Goal: Task Accomplishment & Management: Manage account settings

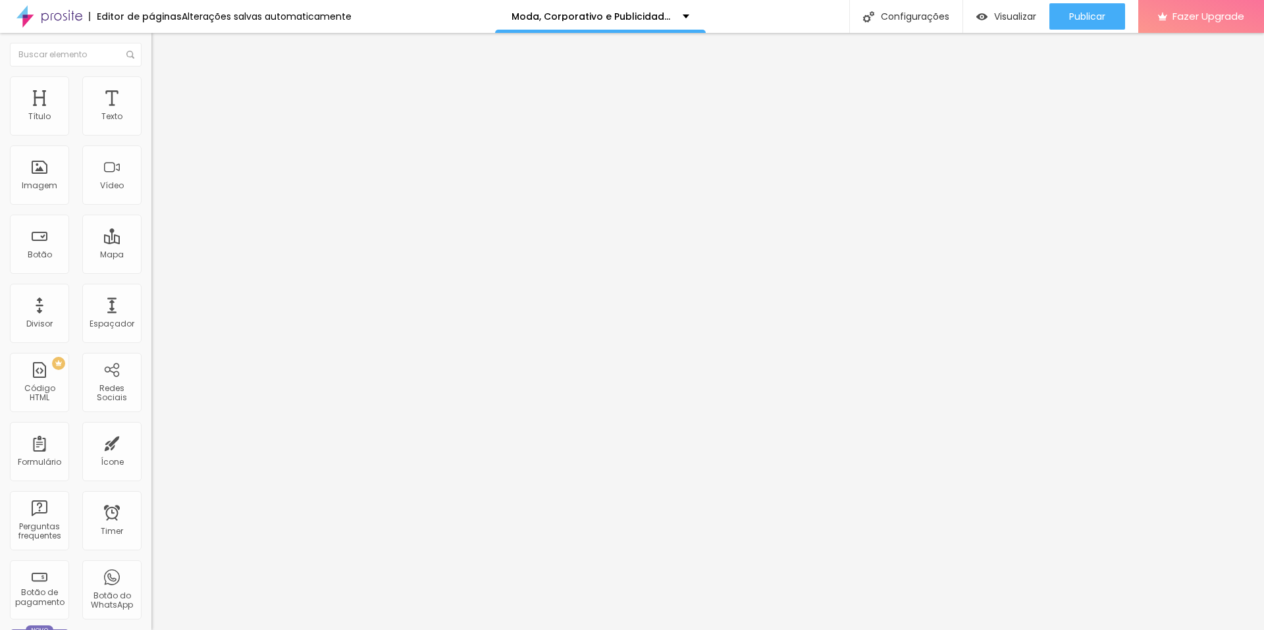
click at [159, 121] on span "Trocar icone" at bounding box center [188, 115] width 59 height 11
type input "calc"
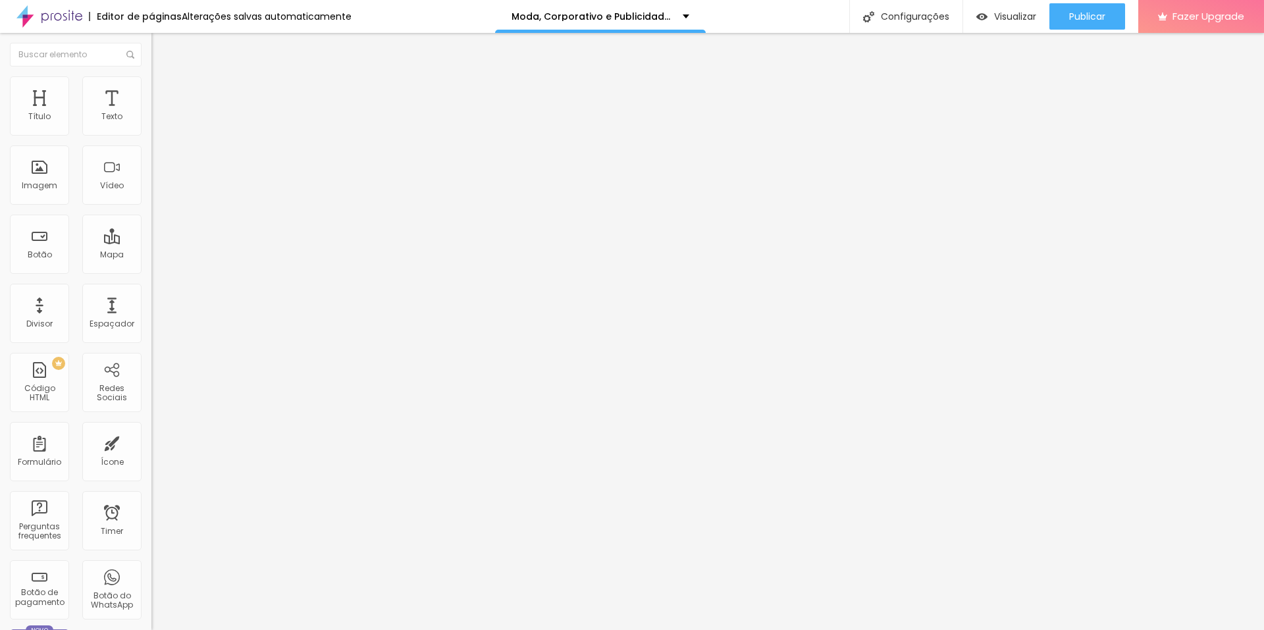
click at [1097, 18] on span "Publicar" at bounding box center [1087, 16] width 36 height 11
click at [159, 121] on span "Trocar icone" at bounding box center [188, 115] width 59 height 11
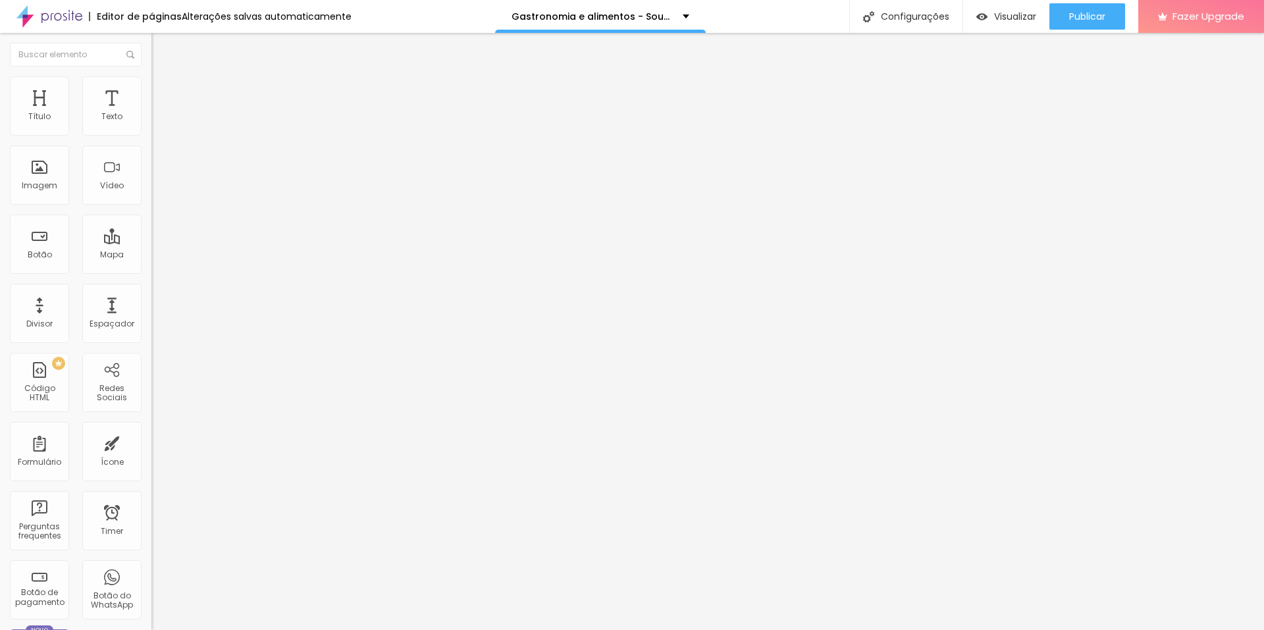
type input "calc"
click at [1098, 12] on span "Publicar" at bounding box center [1087, 16] width 36 height 11
click at [159, 121] on span "Trocar icone" at bounding box center [188, 115] width 59 height 11
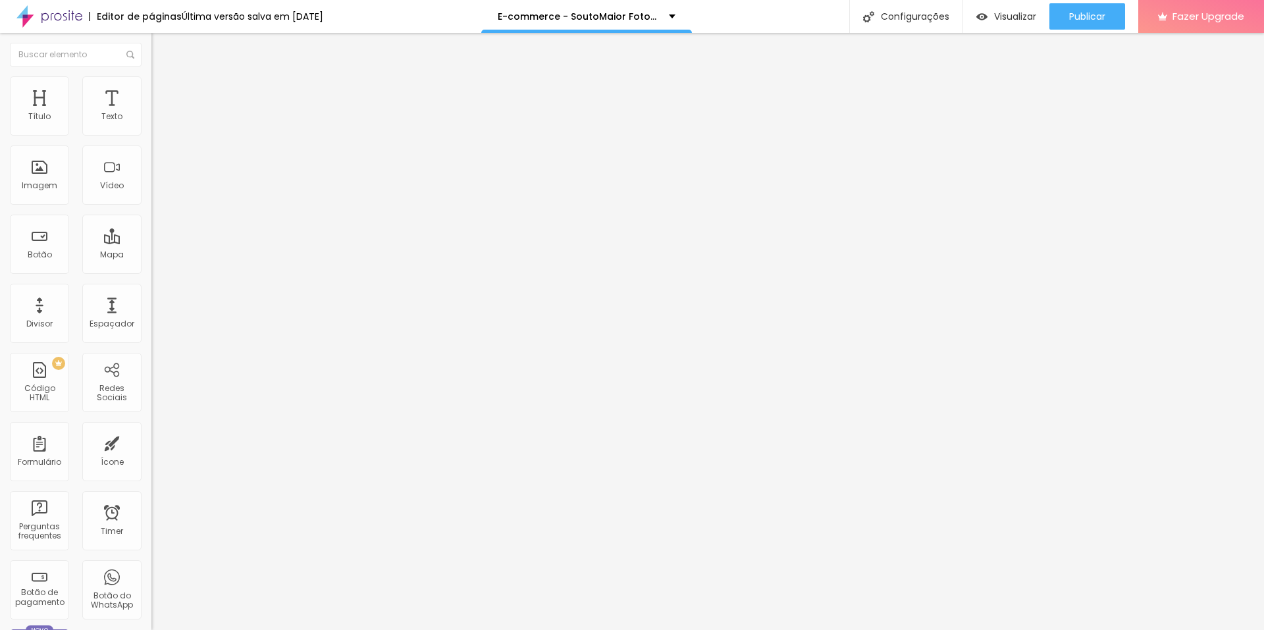
scroll to position [375, 517]
type input "calc"
drag, startPoint x: 423, startPoint y: 194, endPoint x: 431, endPoint y: 205, distance: 13.7
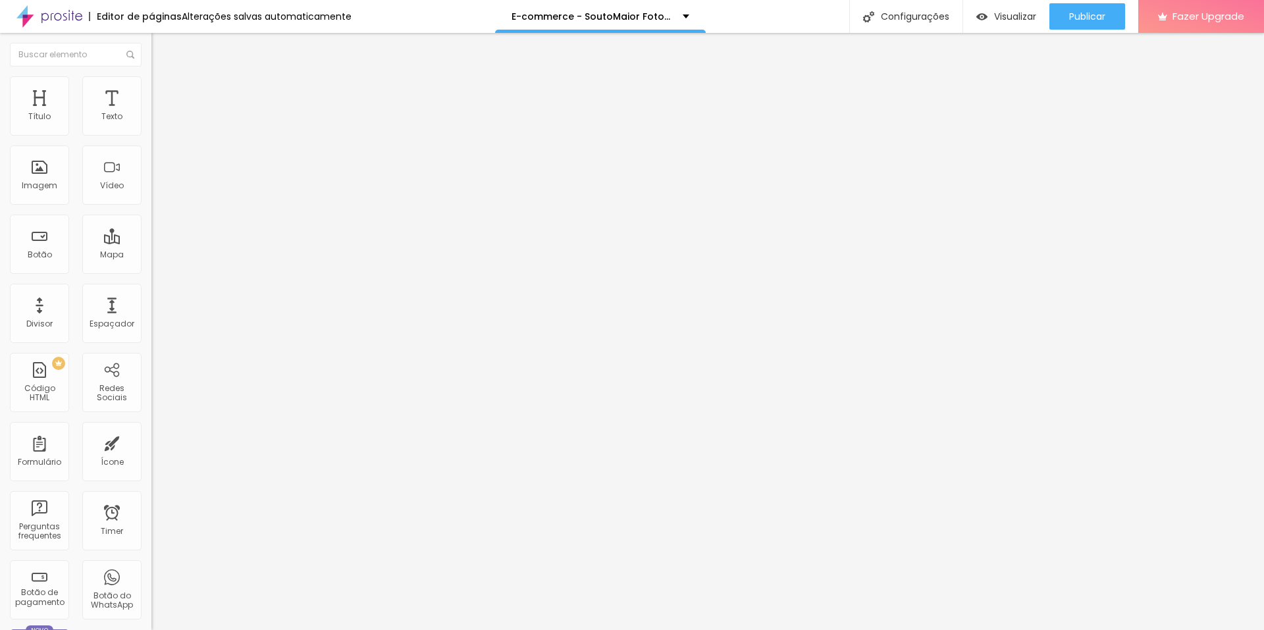
click at [1092, 22] on span "Publicar" at bounding box center [1087, 16] width 36 height 11
click at [159, 121] on span "Trocar icone" at bounding box center [188, 115] width 59 height 11
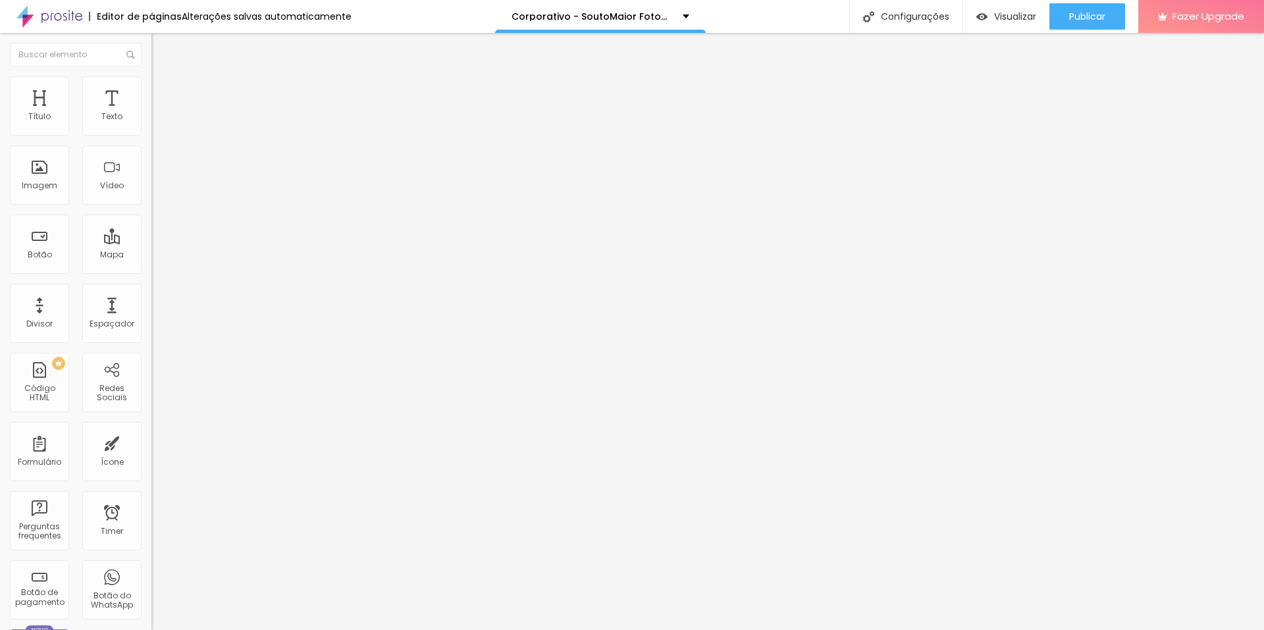
type input "calc"
click at [163, 91] on span "Estilo" at bounding box center [173, 85] width 20 height 11
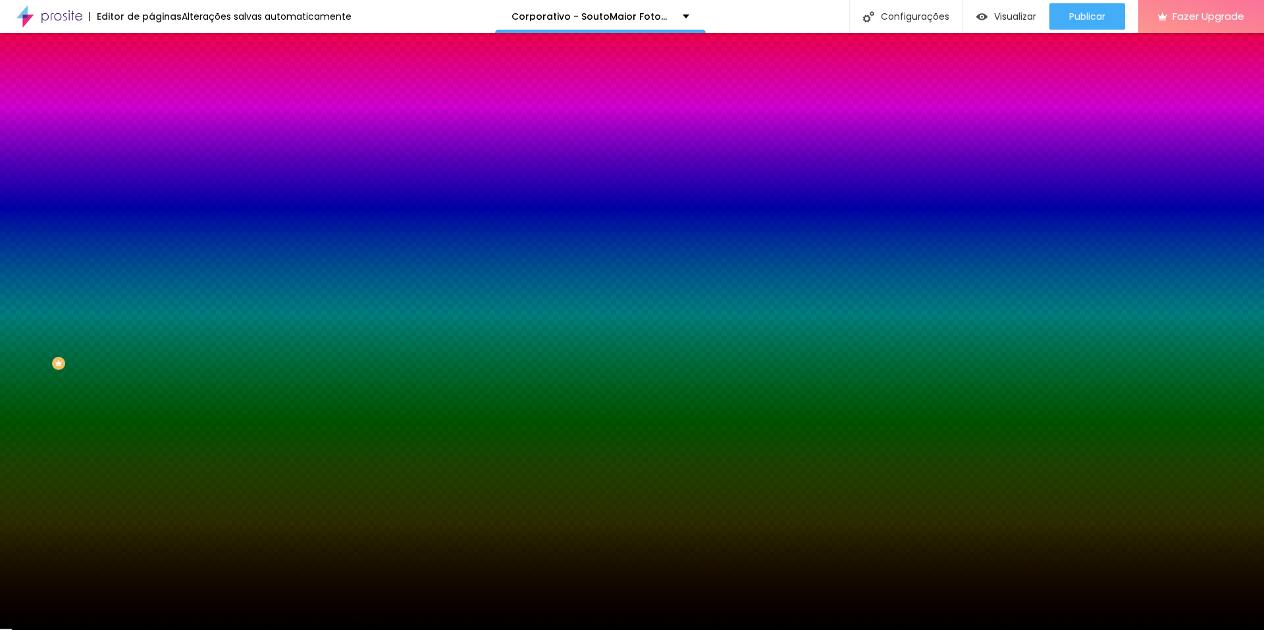
paste input "D2D31"
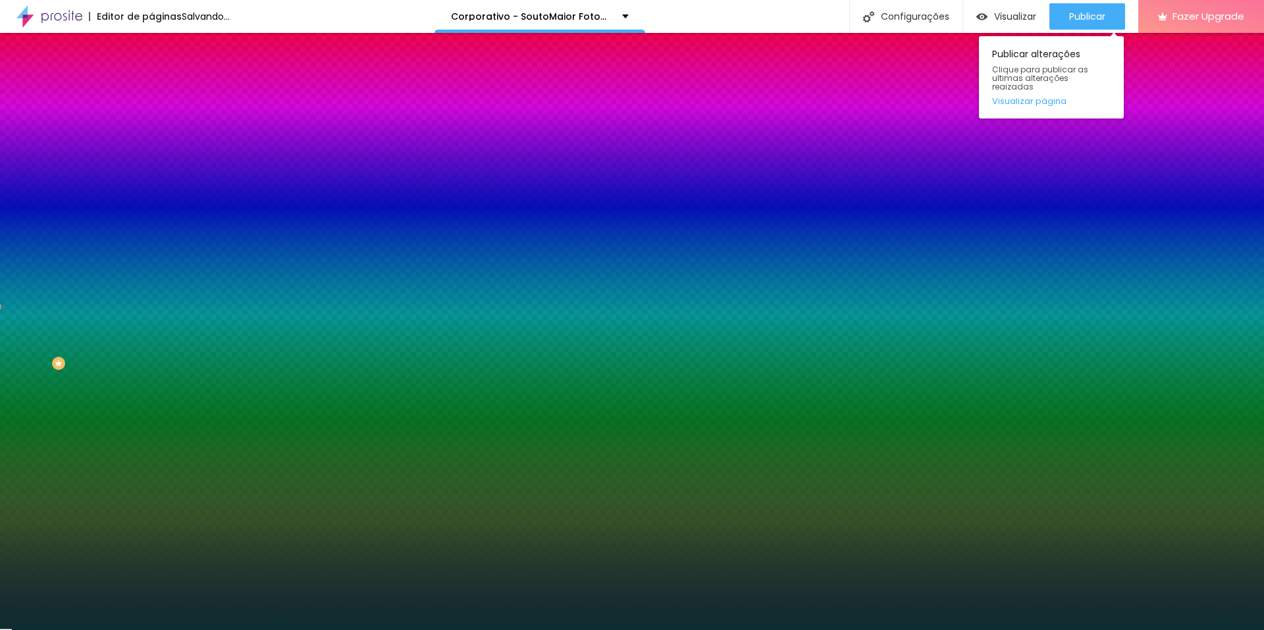
type input "#0D2D31"
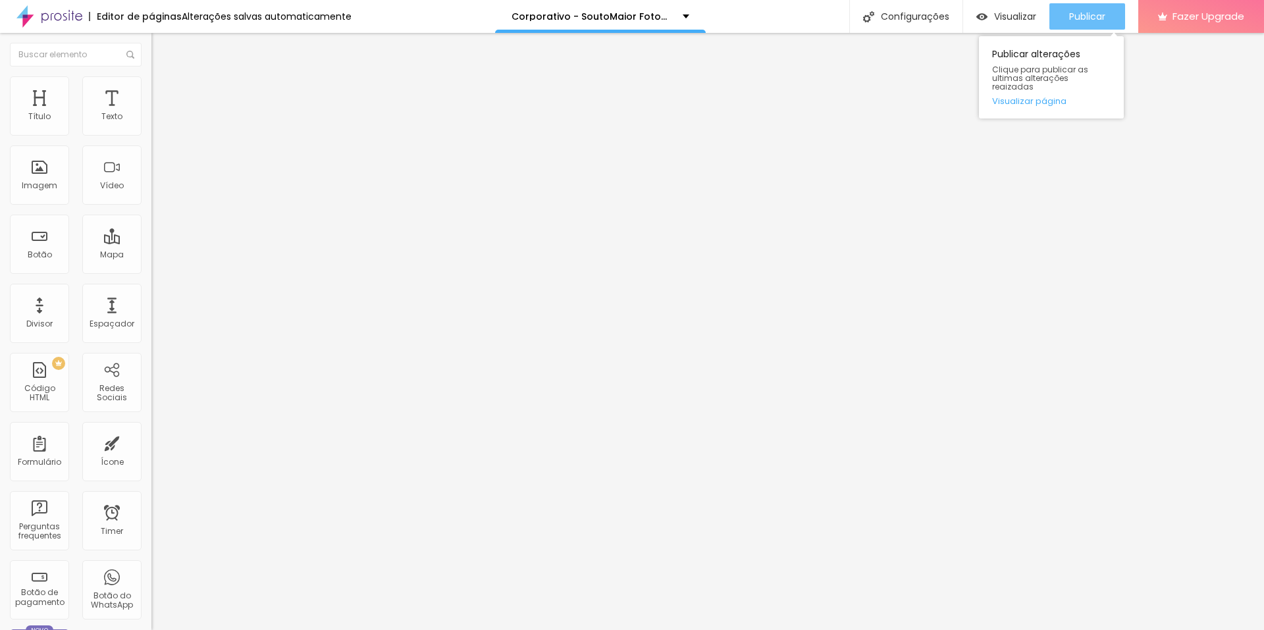
click at [1096, 16] on span "Publicar" at bounding box center [1087, 16] width 36 height 11
click at [163, 91] on span "Estilo" at bounding box center [173, 85] width 20 height 11
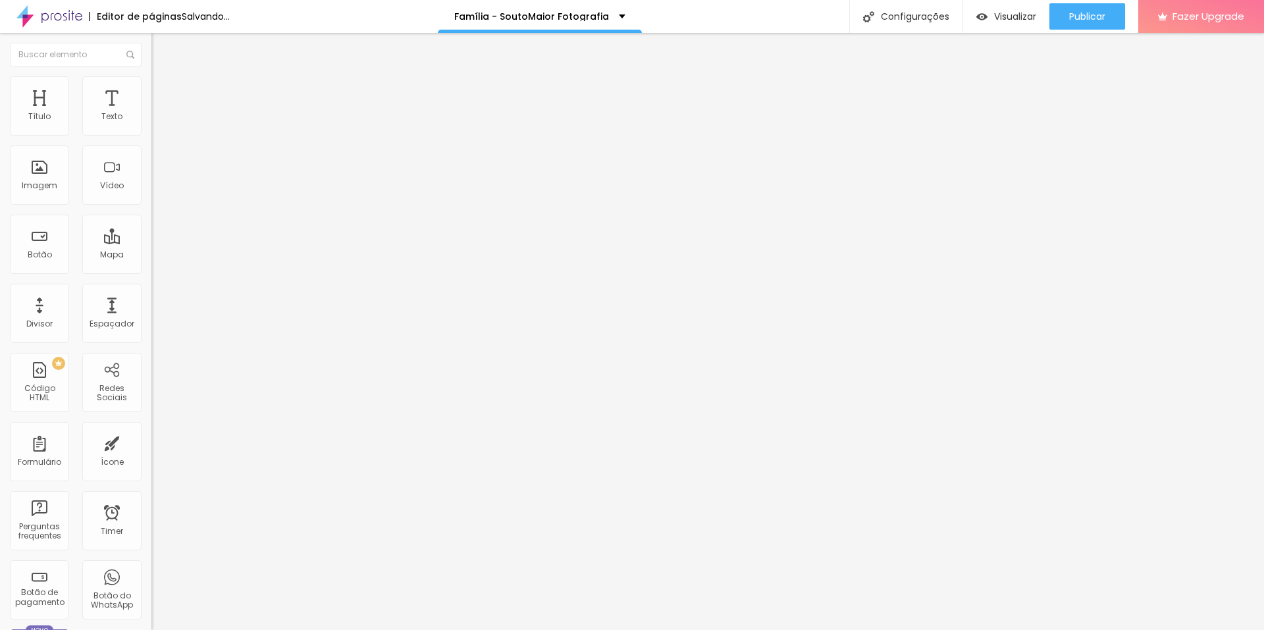
click at [159, 121] on span "Trocar icone" at bounding box center [188, 115] width 59 height 11
type input "calc"
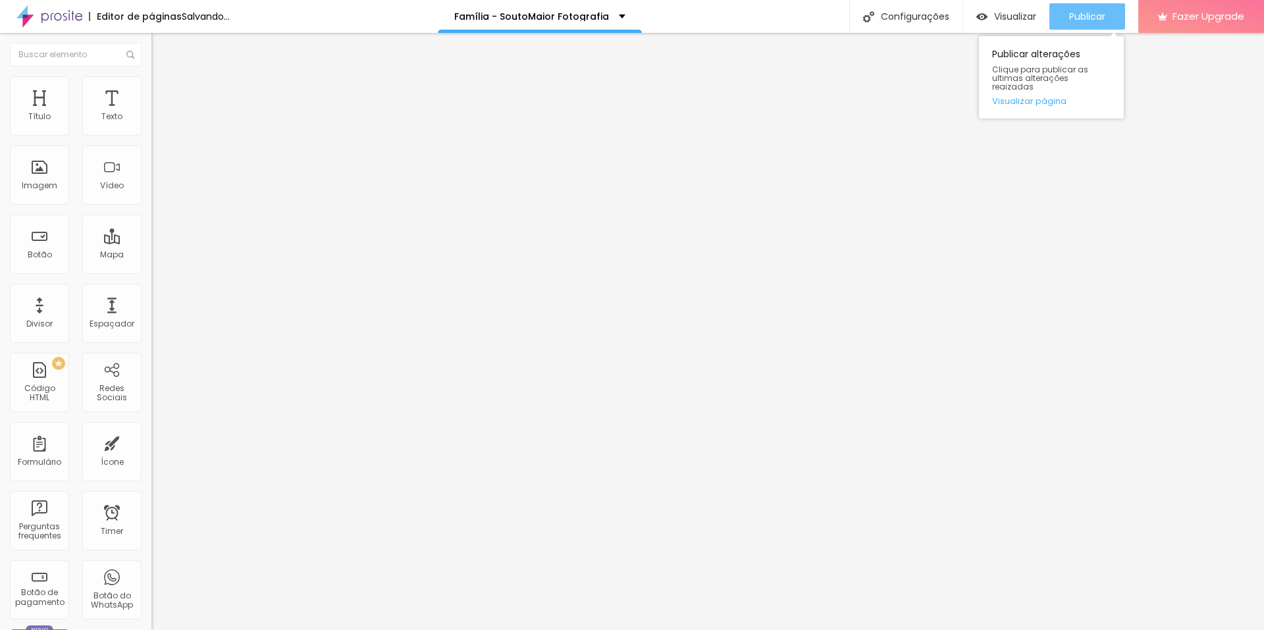
click at [1105, 15] on span "Publicar" at bounding box center [1087, 16] width 36 height 11
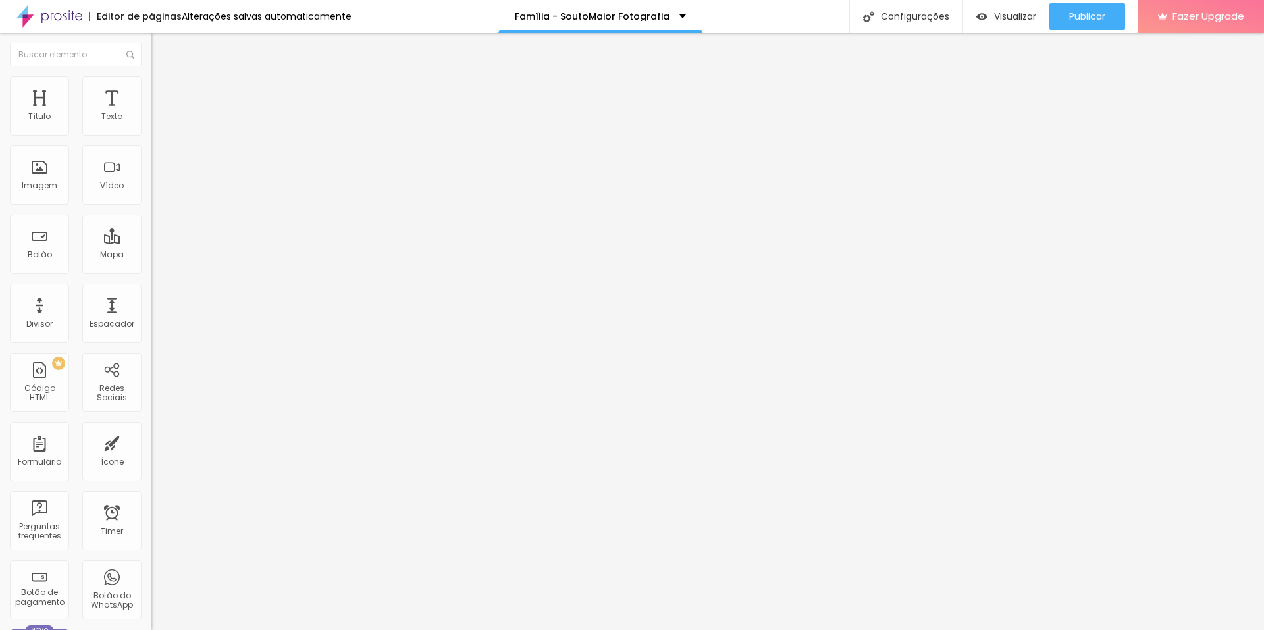
click at [151, 82] on img at bounding box center [157, 82] width 12 height 12
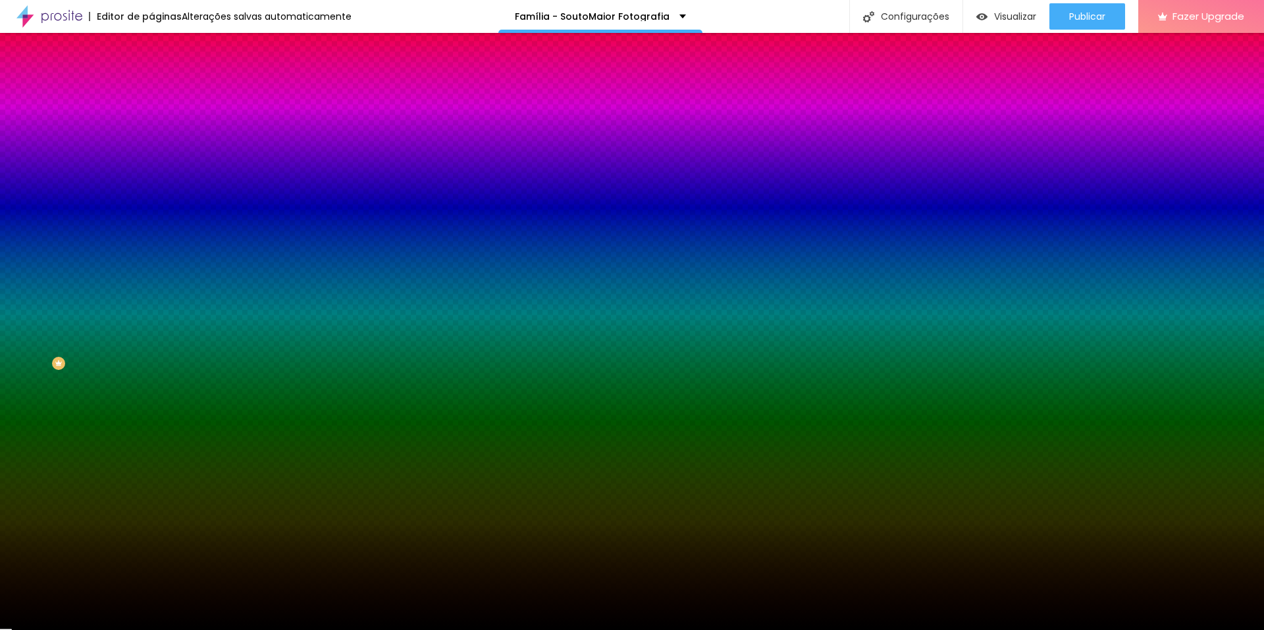
click at [151, 192] on input "#000000" at bounding box center [230, 185] width 158 height 13
paste input "D2D31"
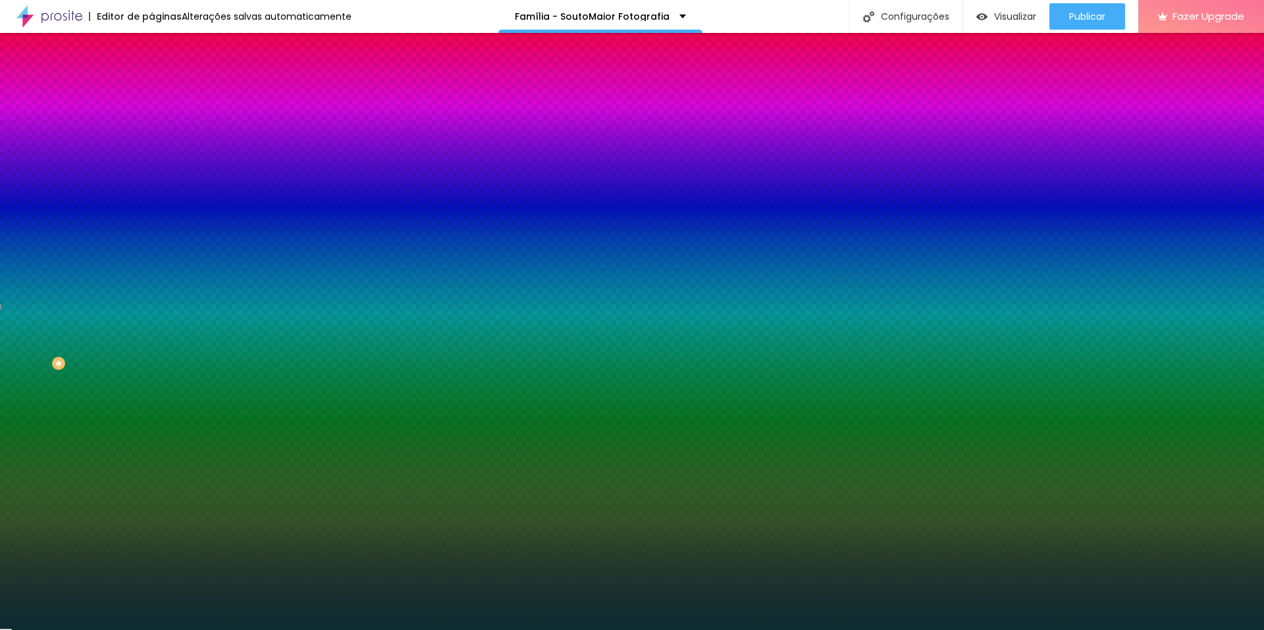
type input "#0D2D31"
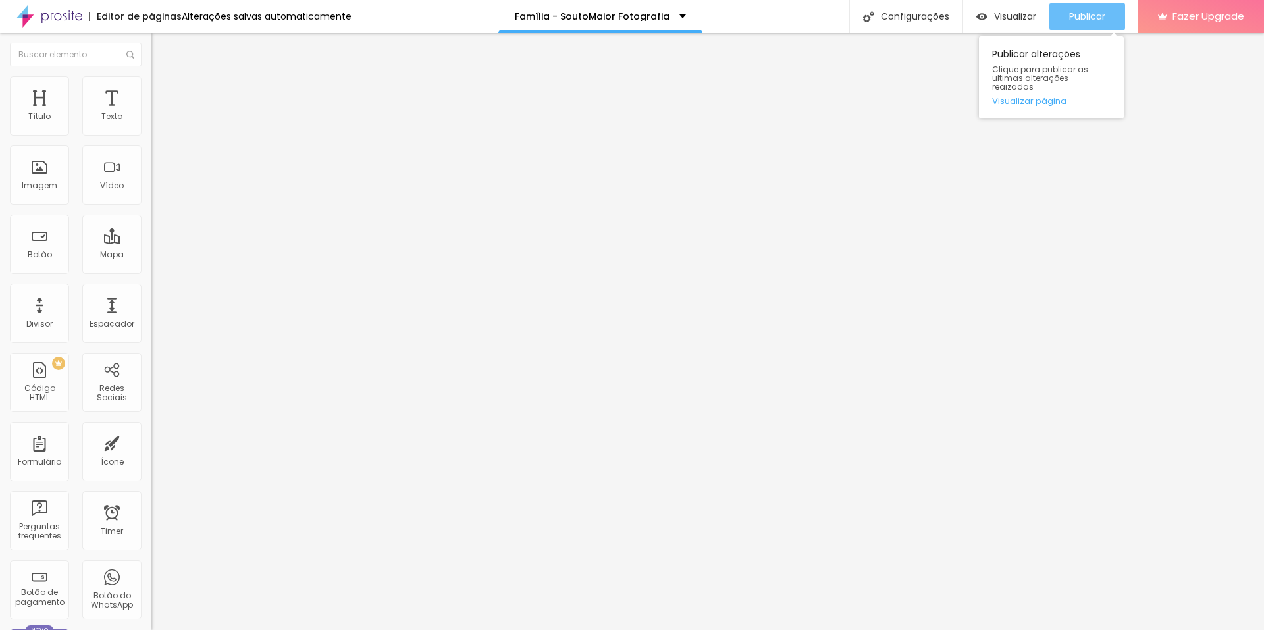
click at [1082, 13] on span "Publicar" at bounding box center [1087, 16] width 36 height 11
click at [159, 121] on span "Trocar icone" at bounding box center [188, 115] width 59 height 11
type input "calc"
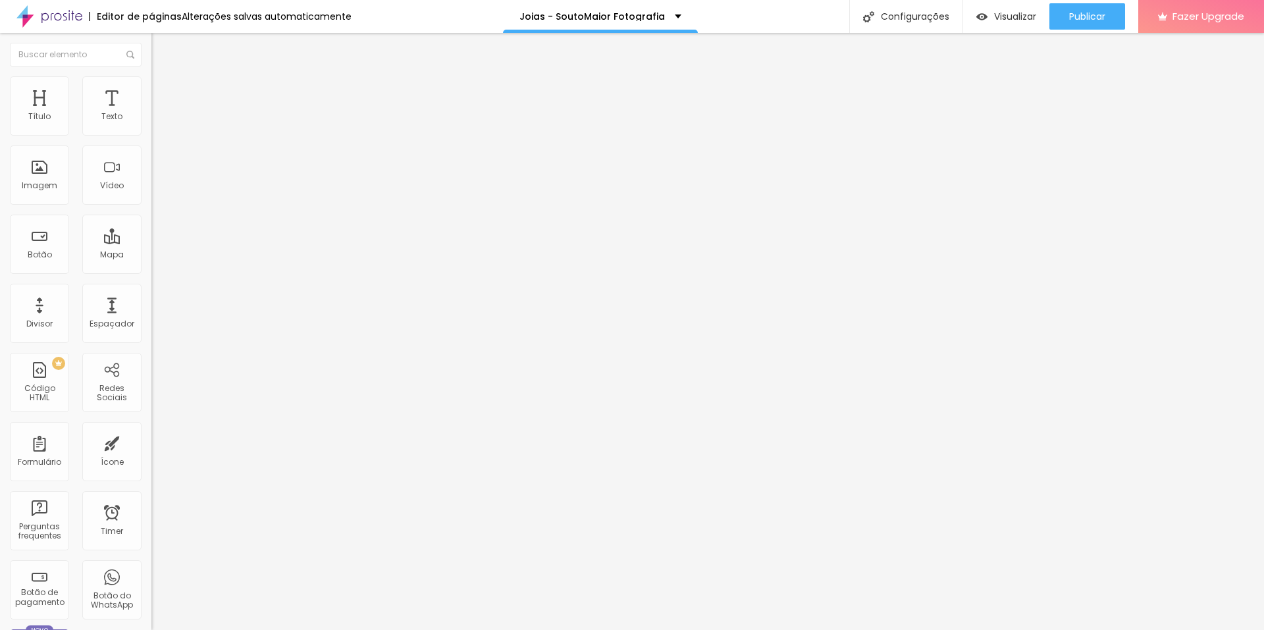
click at [1069, 14] on span "Publicar" at bounding box center [1087, 16] width 36 height 11
